Goal: Check status: Check status

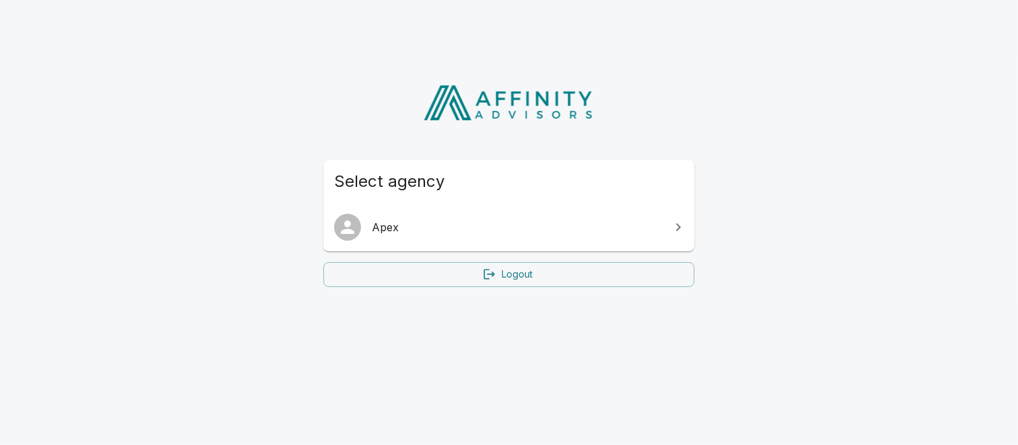
drag, startPoint x: 0, startPoint y: 0, endPoint x: 398, endPoint y: 223, distance: 456.2
click at [398, 223] on span "Apex" at bounding box center [517, 227] width 290 height 16
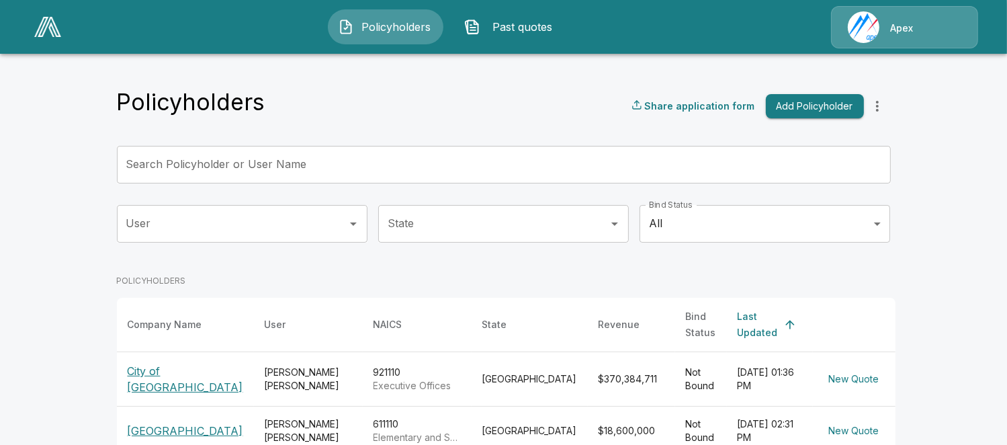
click at [163, 373] on p "City of [GEOGRAPHIC_DATA]" at bounding box center [186, 379] width 116 height 32
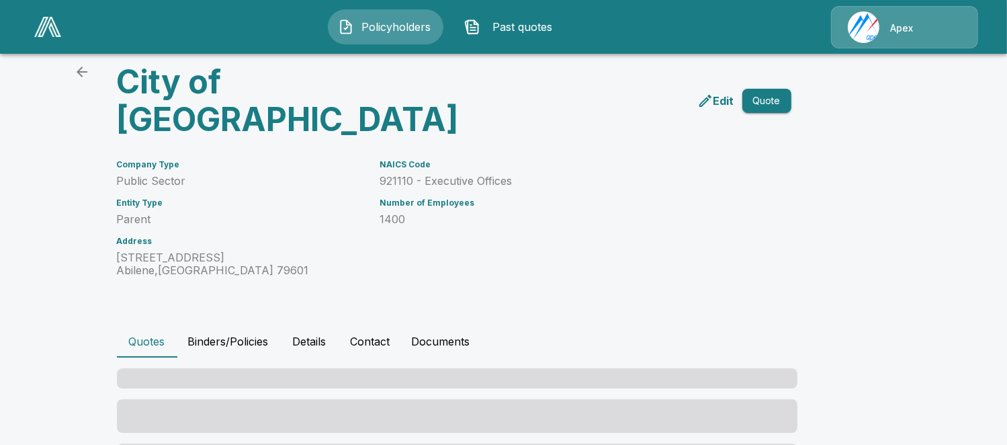
scroll to position [68, 0]
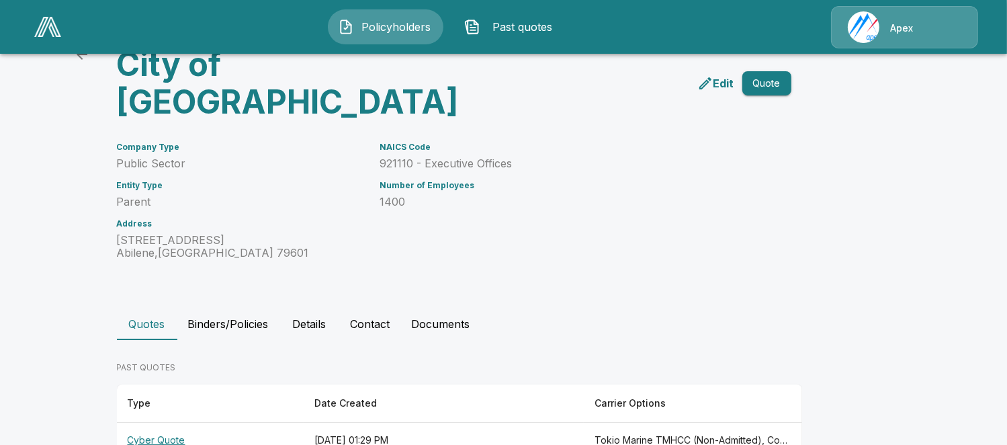
click at [177, 423] on th "Cyber Quote" at bounding box center [210, 441] width 187 height 36
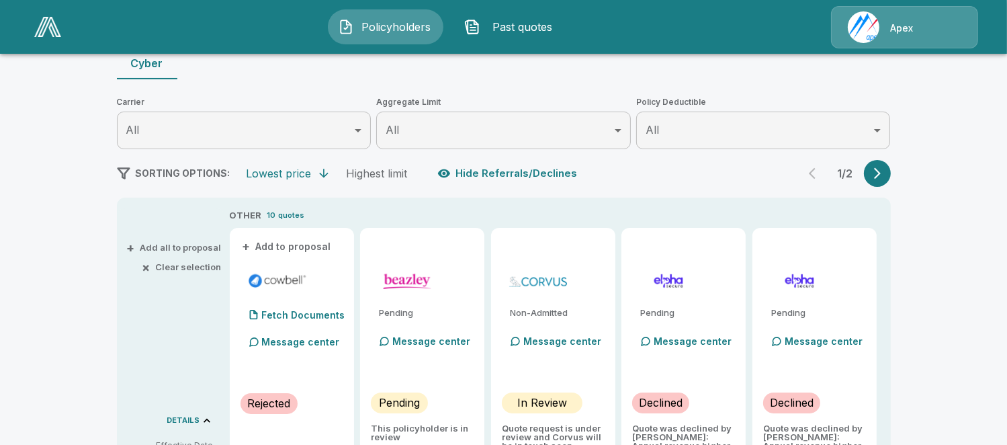
scroll to position [162, 0]
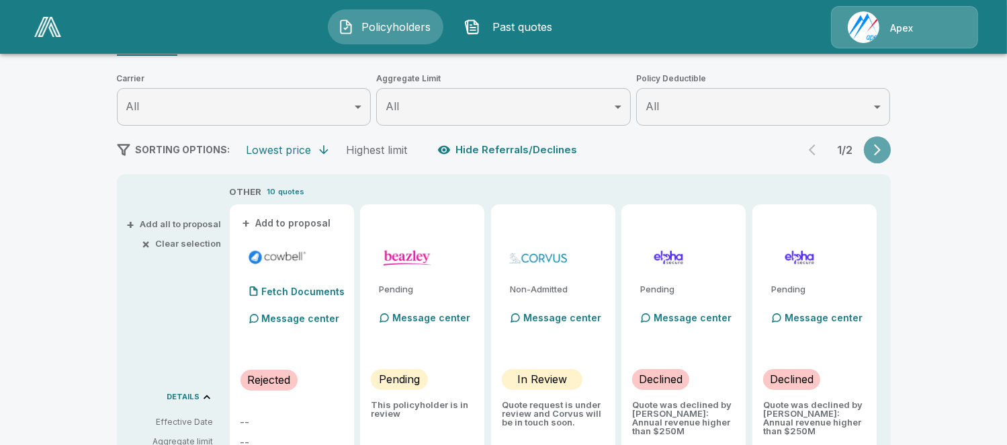
click at [879, 136] on button "button" at bounding box center [877, 149] width 27 height 27
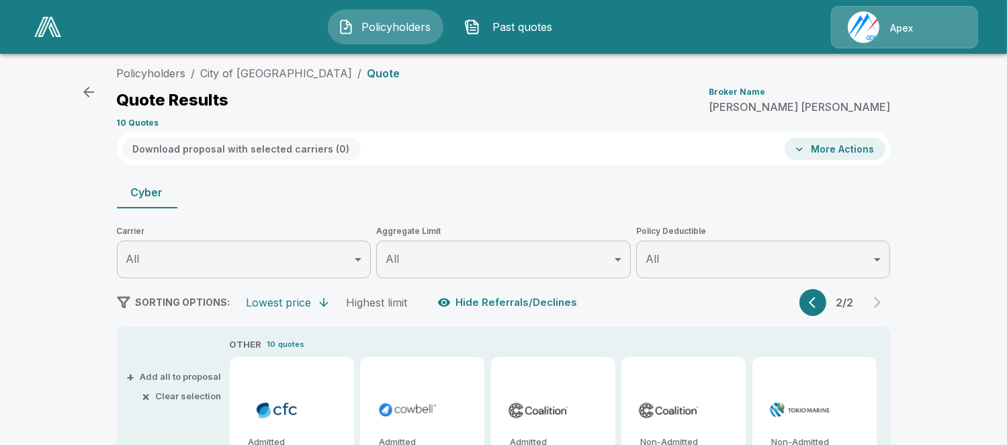
scroll to position [0, 0]
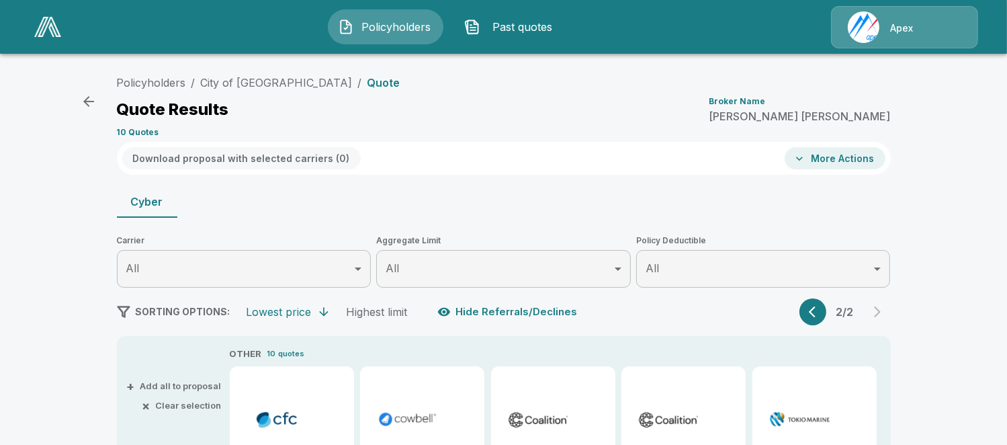
click at [85, 106] on icon "button" at bounding box center [89, 101] width 16 height 16
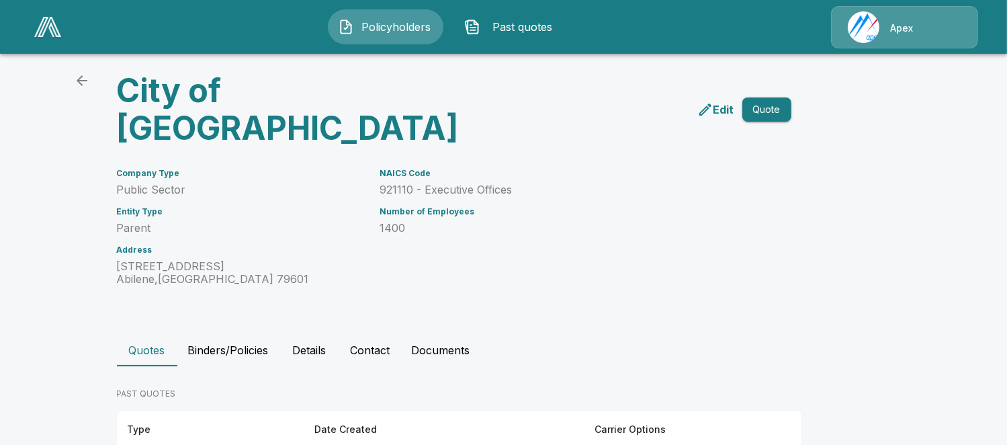
scroll to position [68, 0]
